Goal: Find specific page/section: Find specific page/section

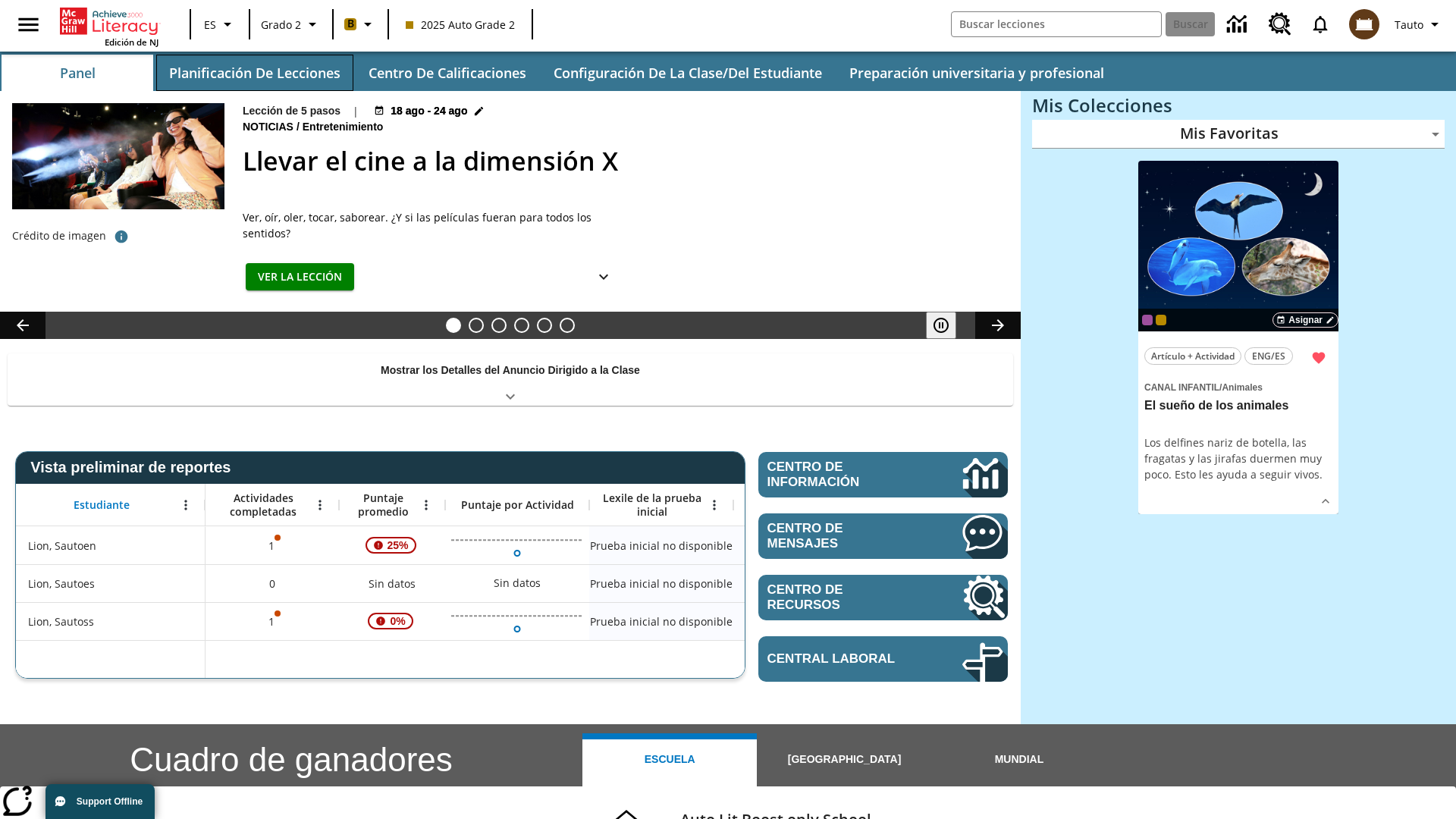
click at [254, 72] on button "Planificación de lecciones" at bounding box center [254, 72] width 197 height 36
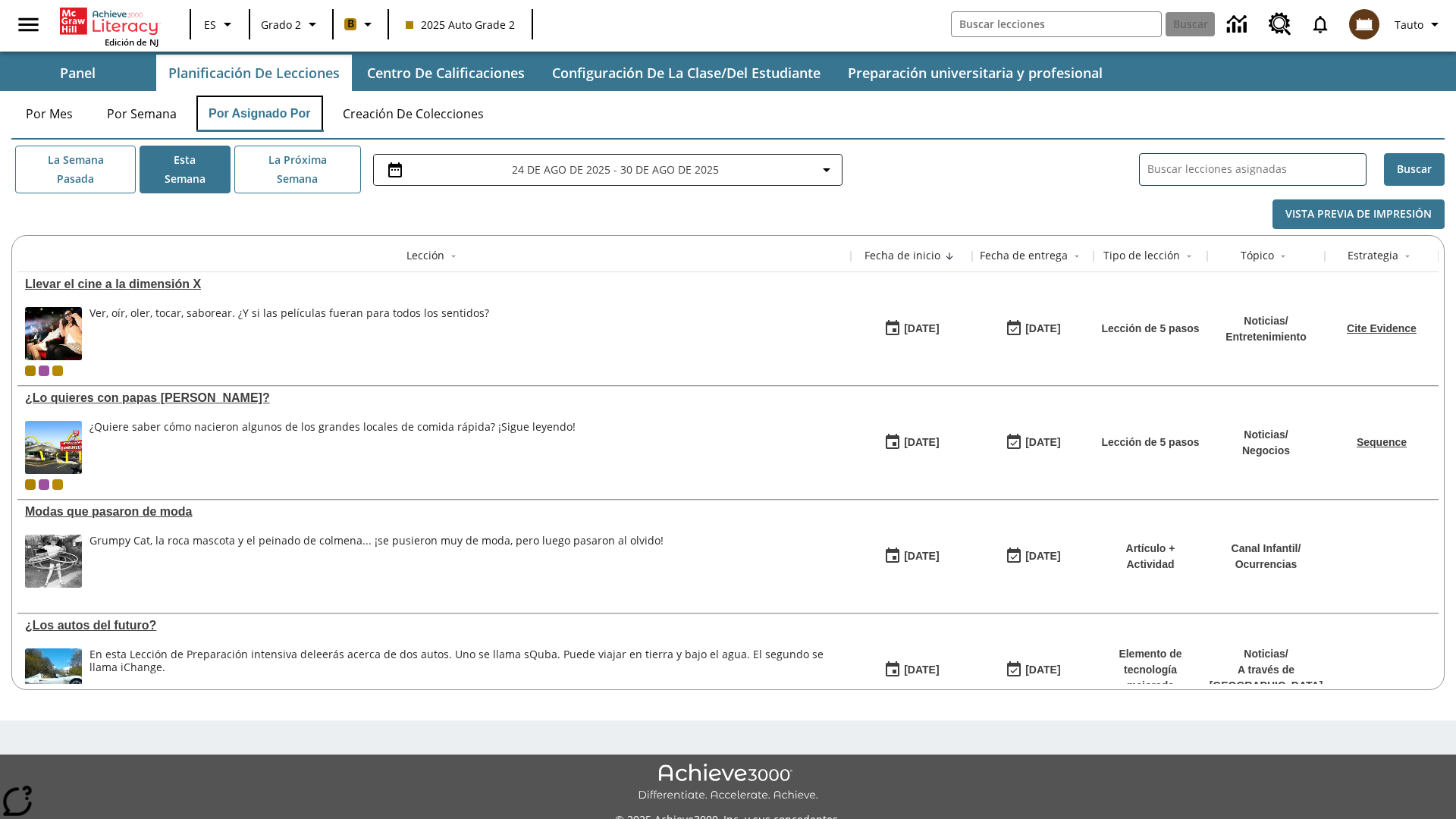
click at [260, 113] on button "Por asignado por" at bounding box center [259, 113] width 127 height 36
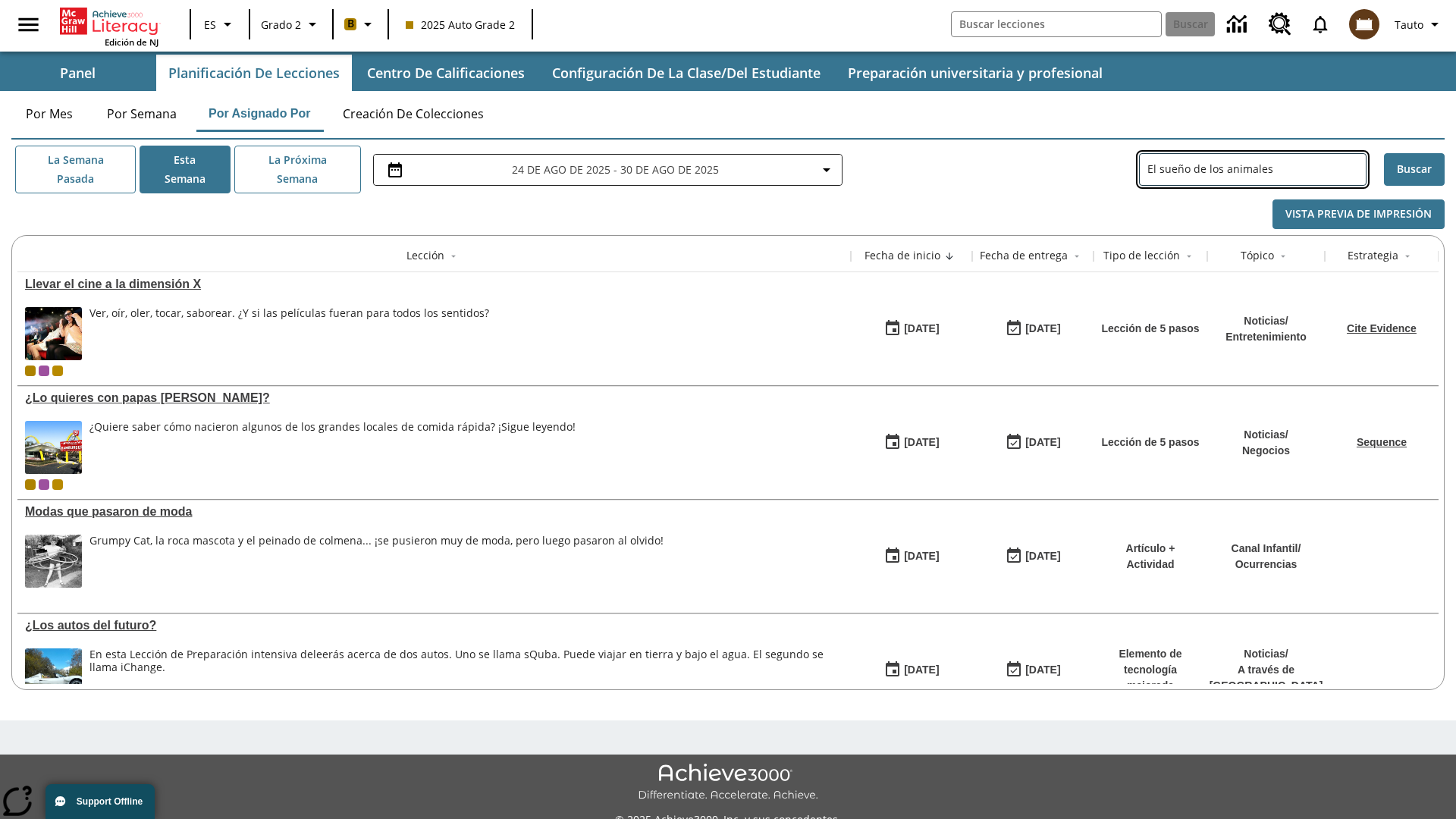
type input "El sueño de los animales"
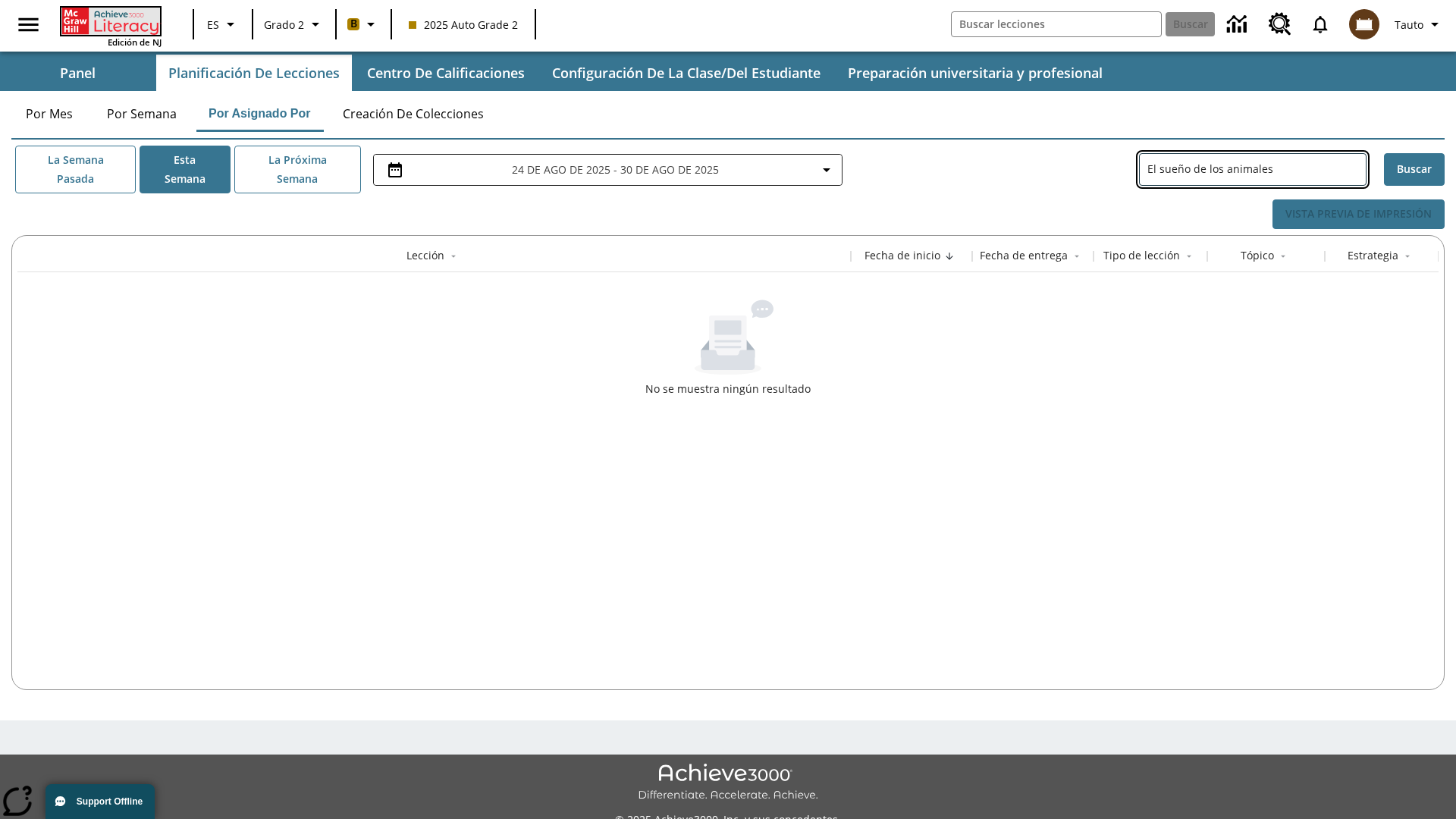
click at [109, 20] on icon "Portada" at bounding box center [112, 21] width 101 height 28
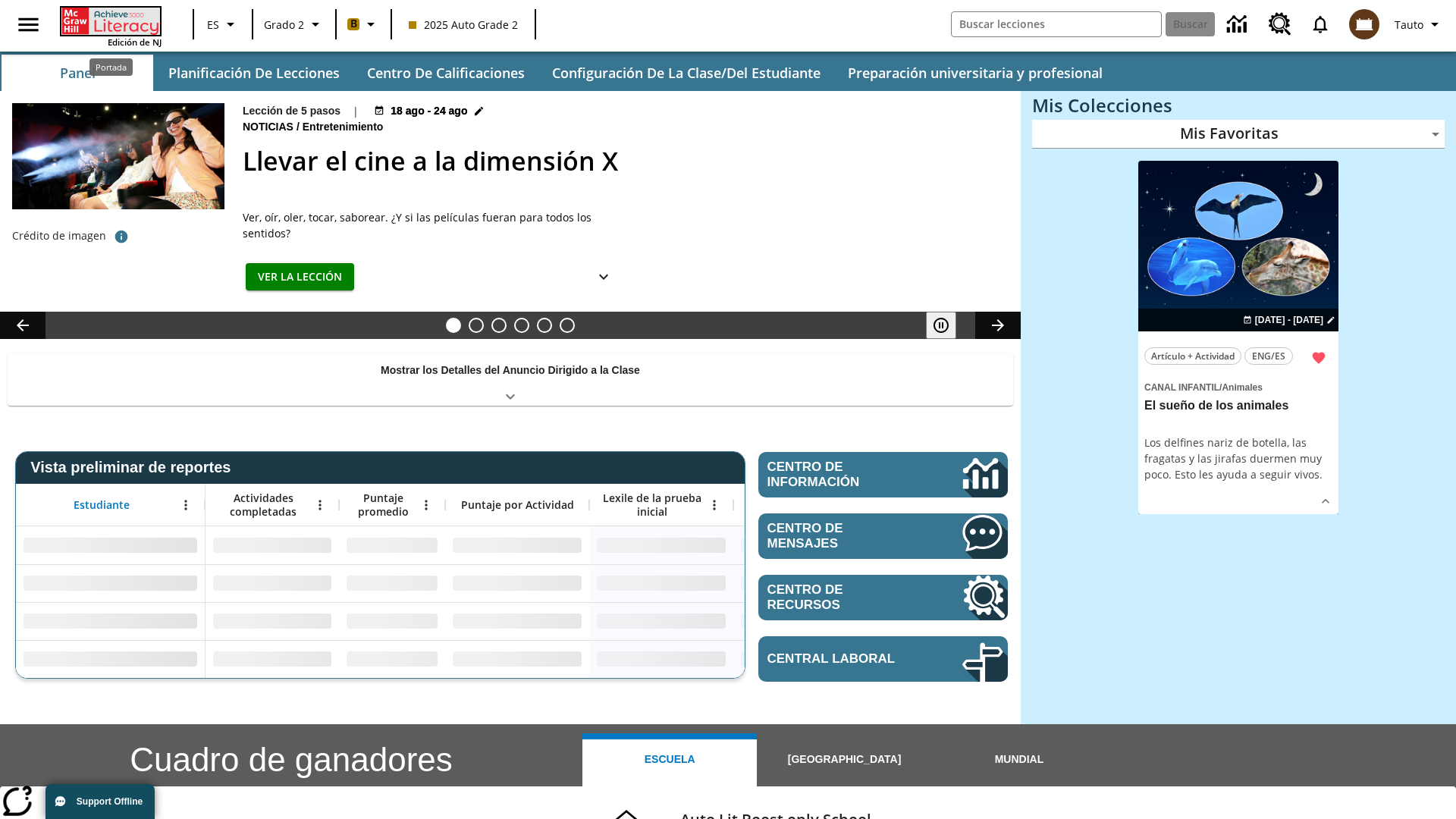
type input "-1"
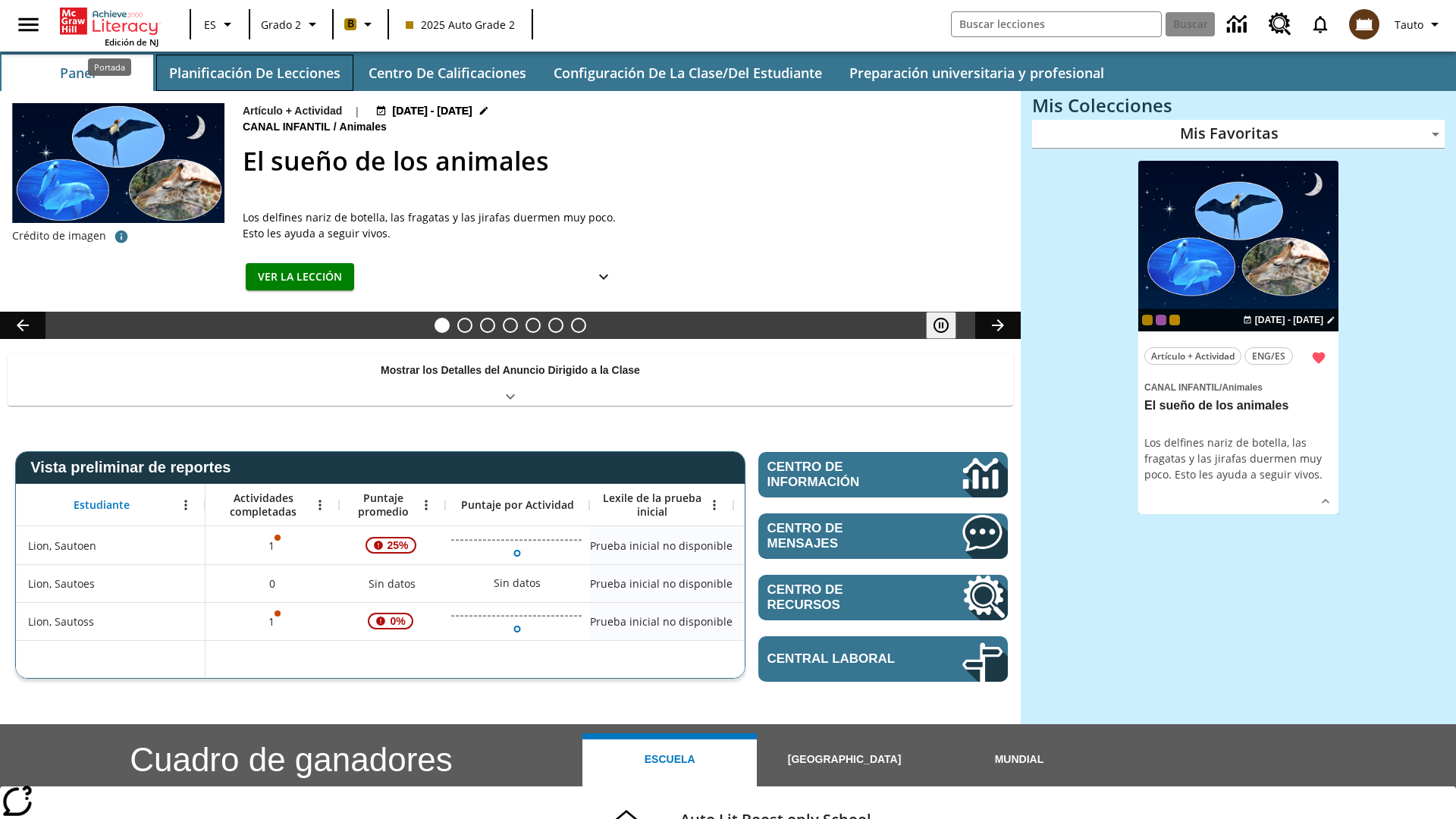
click at [254, 72] on button "Planificación de lecciones" at bounding box center [254, 72] width 197 height 36
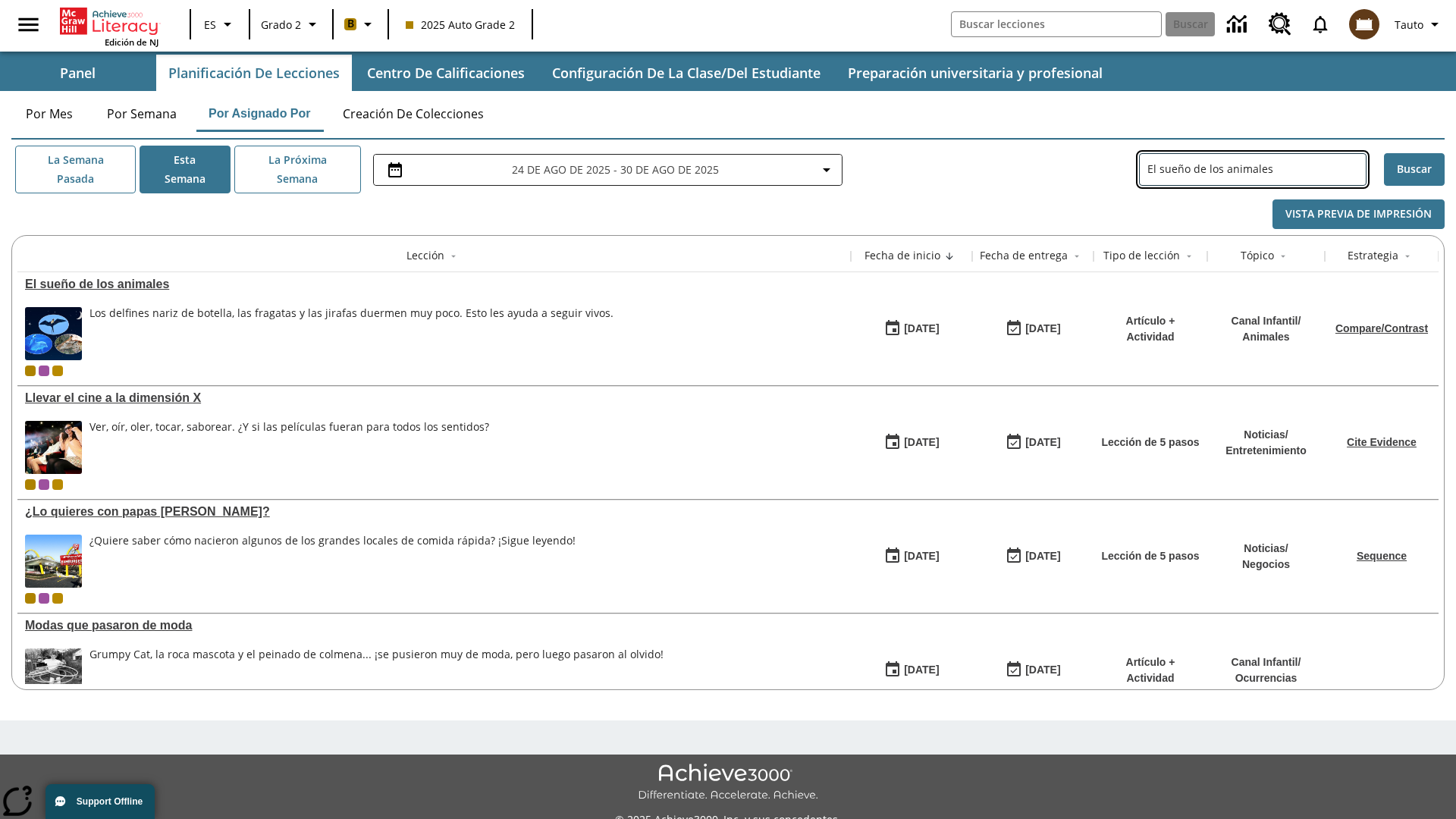
type input "El sueño de los animales"
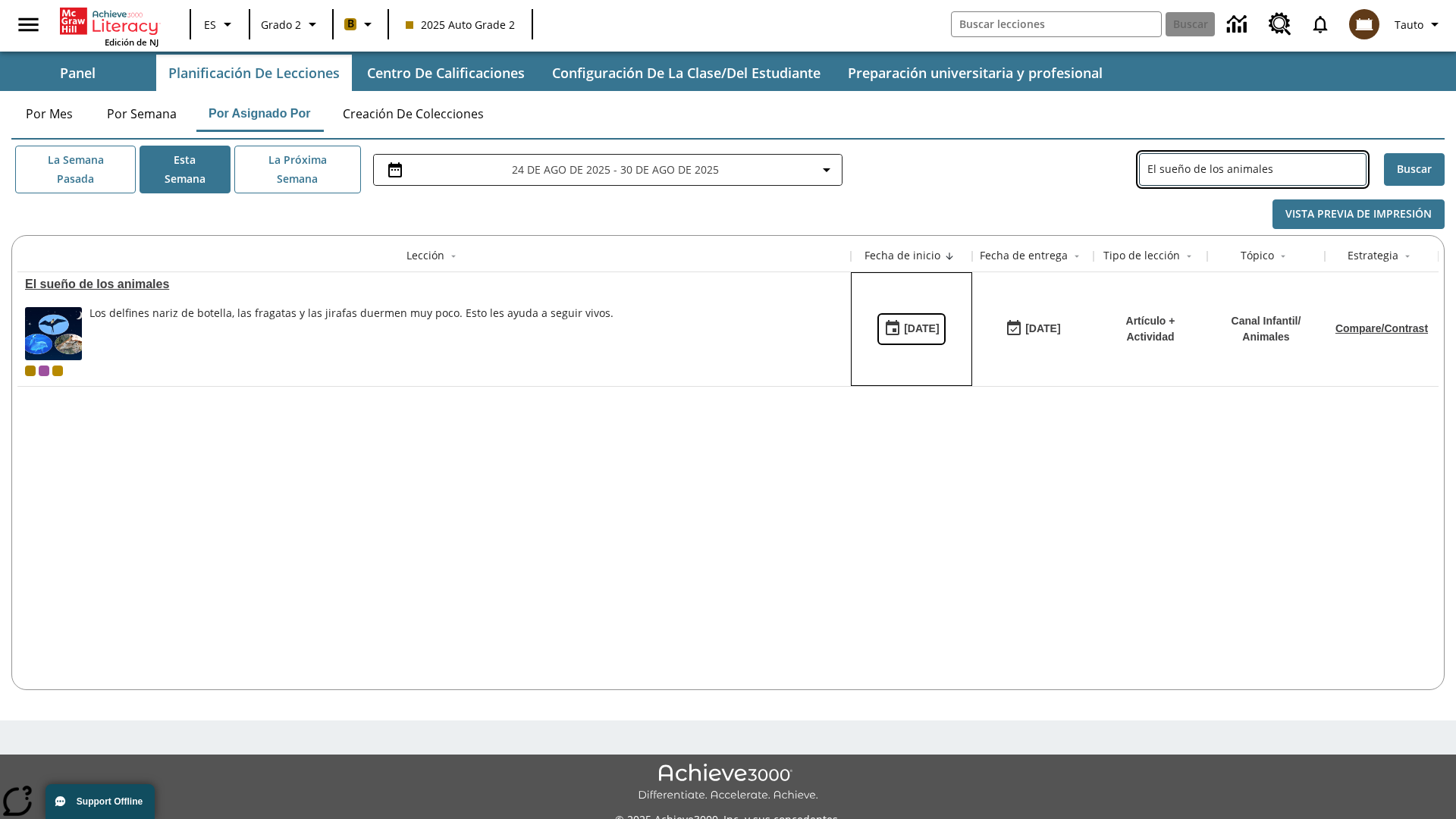
click at [912, 328] on div "[DATE]" at bounding box center [921, 328] width 35 height 19
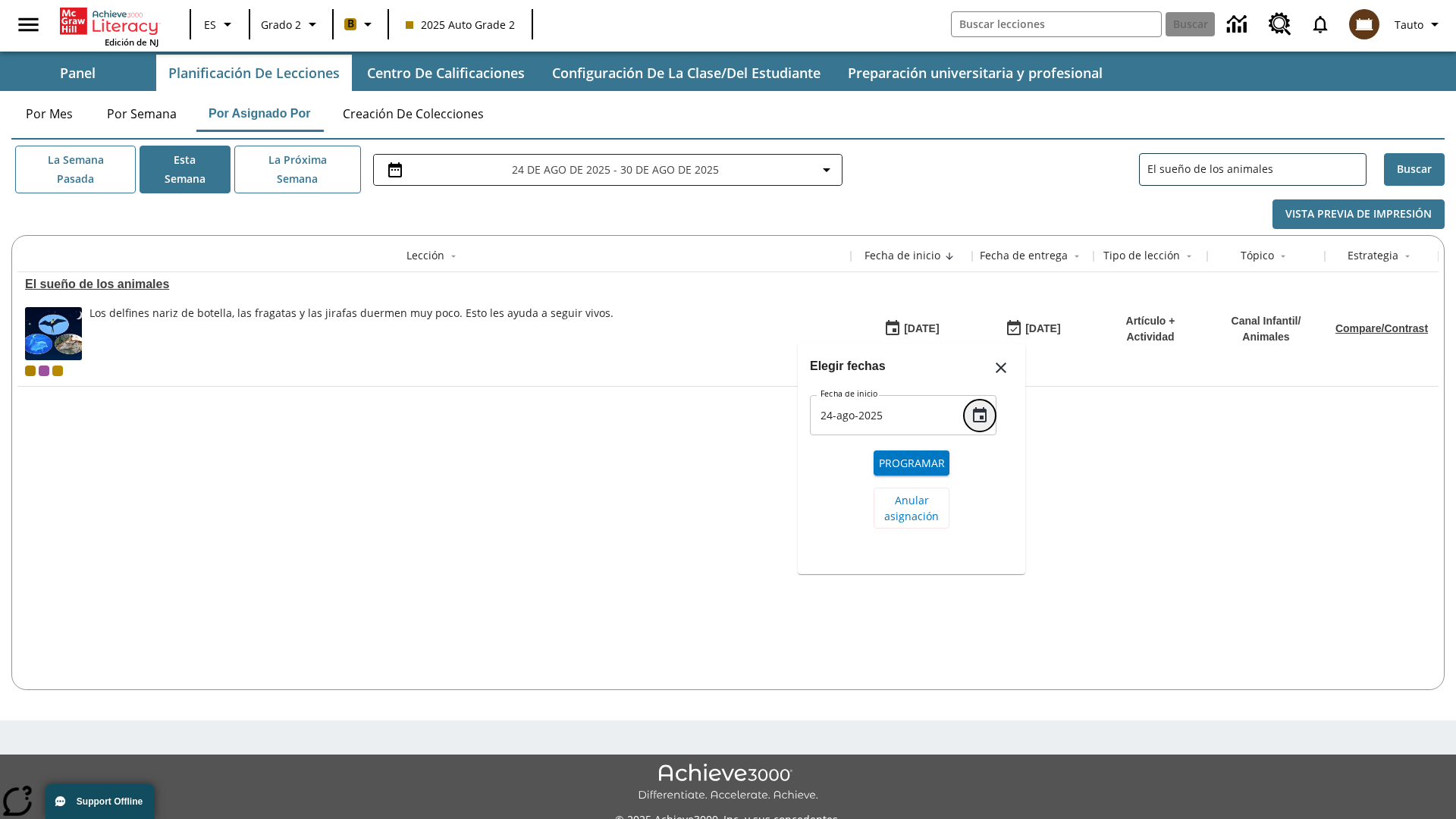
click at [980, 407] on icon "Choose date, selected date is 24 ago 2025" at bounding box center [980, 414] width 13 height 15
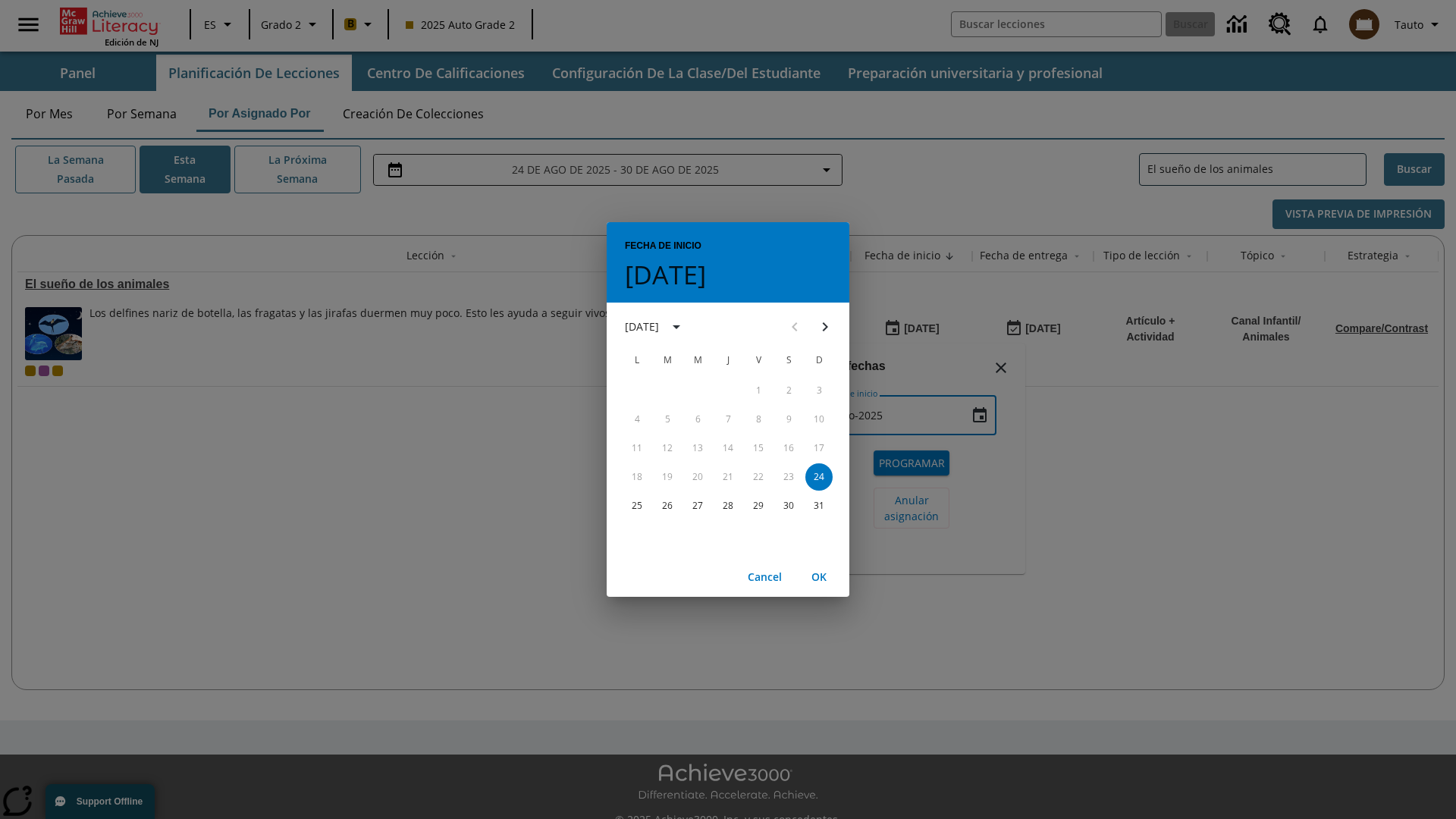
scroll to position [33, 0]
